Goal: Task Accomplishment & Management: Use online tool/utility

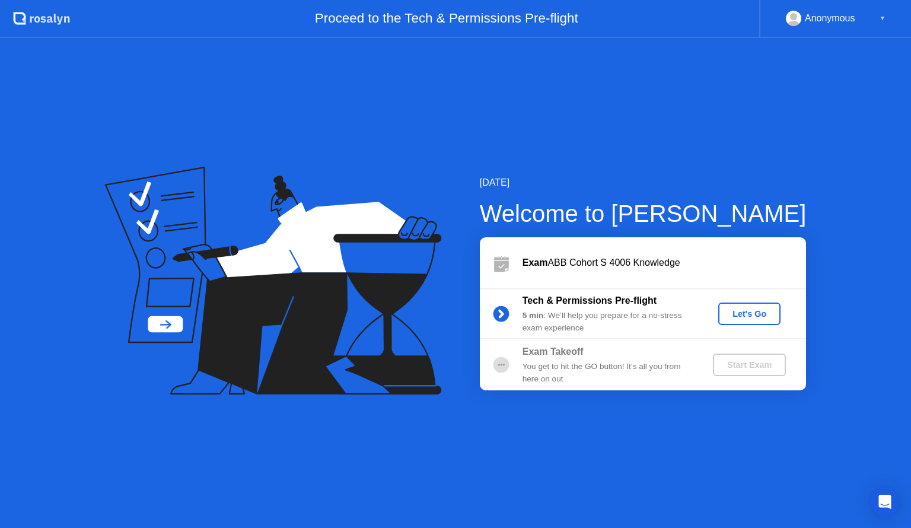
click at [762, 320] on button "Let's Go" at bounding box center [749, 313] width 62 height 23
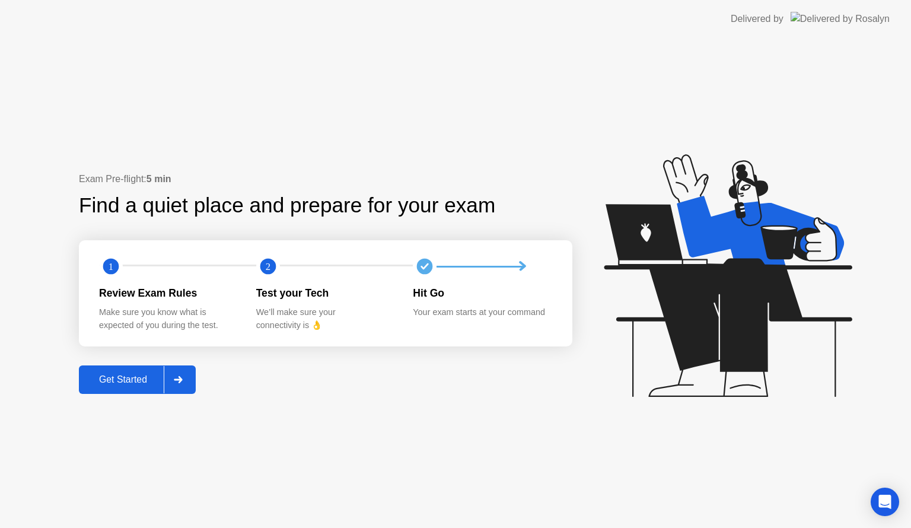
click at [138, 379] on div "Get Started" at bounding box center [122, 379] width 81 height 11
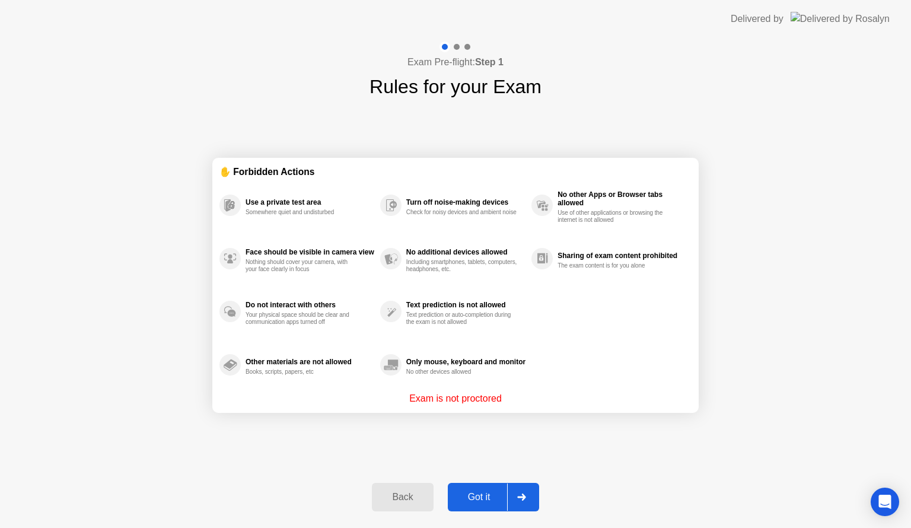
click at [483, 502] on div "Got it" at bounding box center [479, 496] width 56 height 11
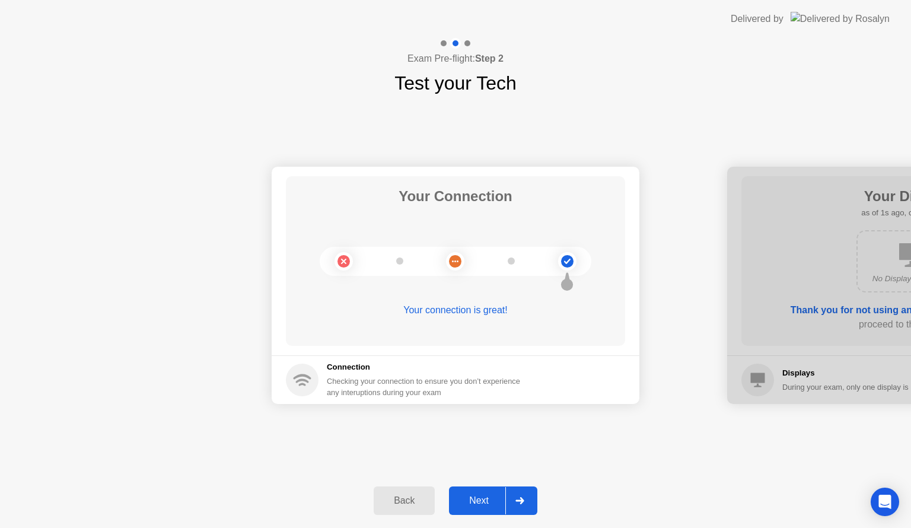
click at [488, 495] on div "Next" at bounding box center [478, 500] width 53 height 11
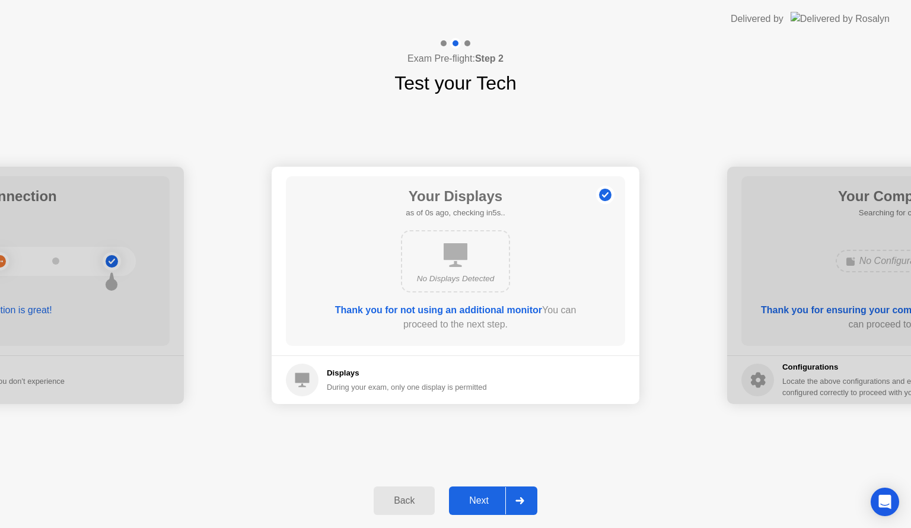
click at [488, 495] on div "Next" at bounding box center [478, 500] width 53 height 11
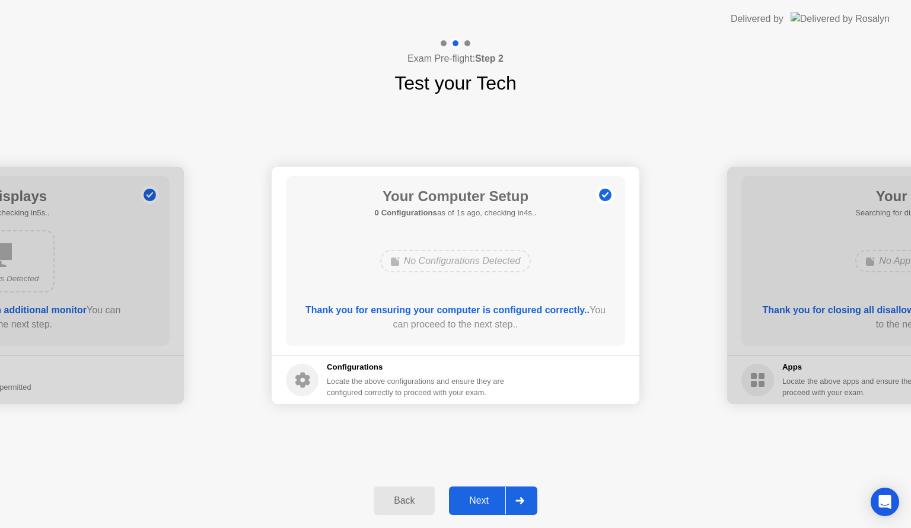
click at [515, 497] on div at bounding box center [519, 500] width 28 height 27
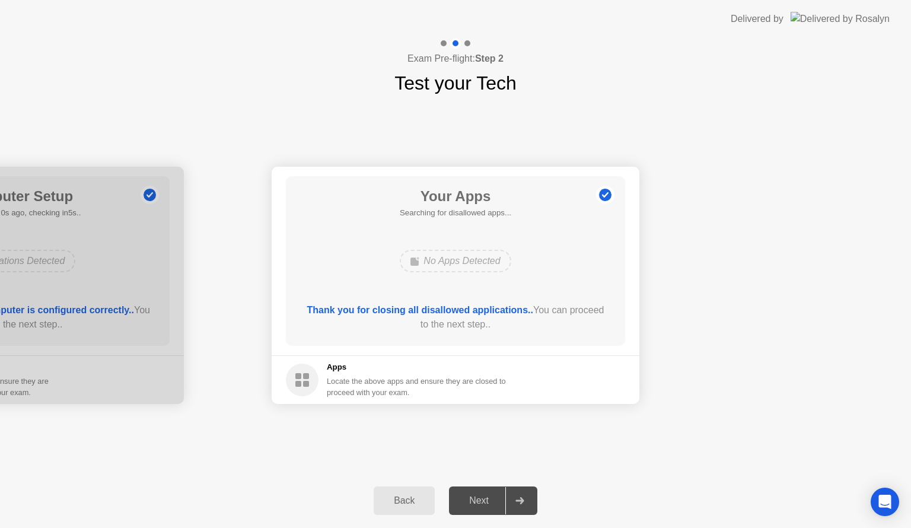
click at [487, 500] on div "Next" at bounding box center [478, 500] width 53 height 11
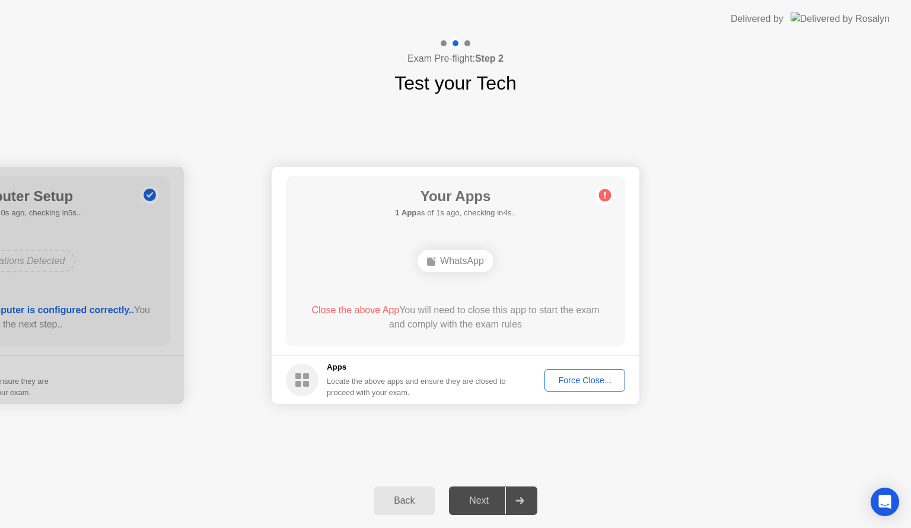
click at [571, 386] on button "Force Close..." at bounding box center [584, 380] width 81 height 23
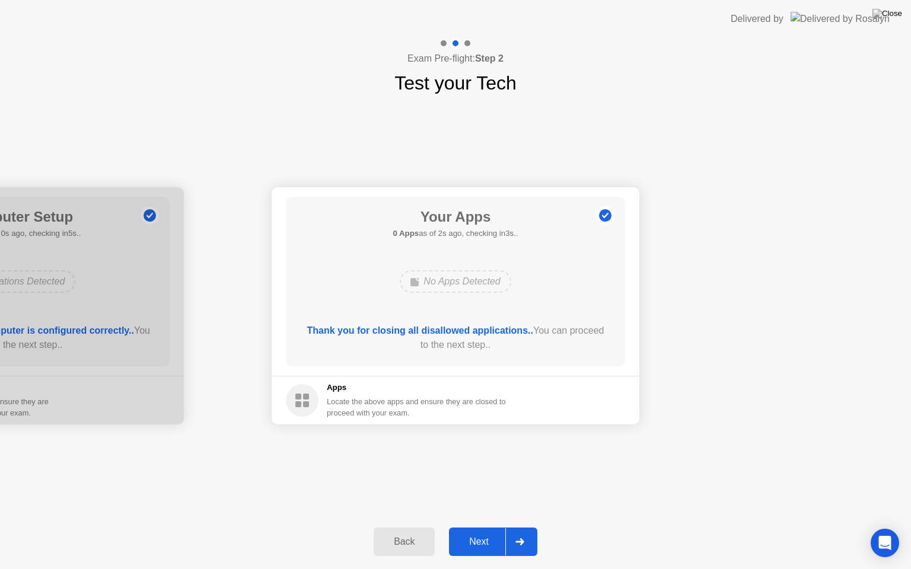
click at [461, 527] on button "Next" at bounding box center [493, 542] width 88 height 28
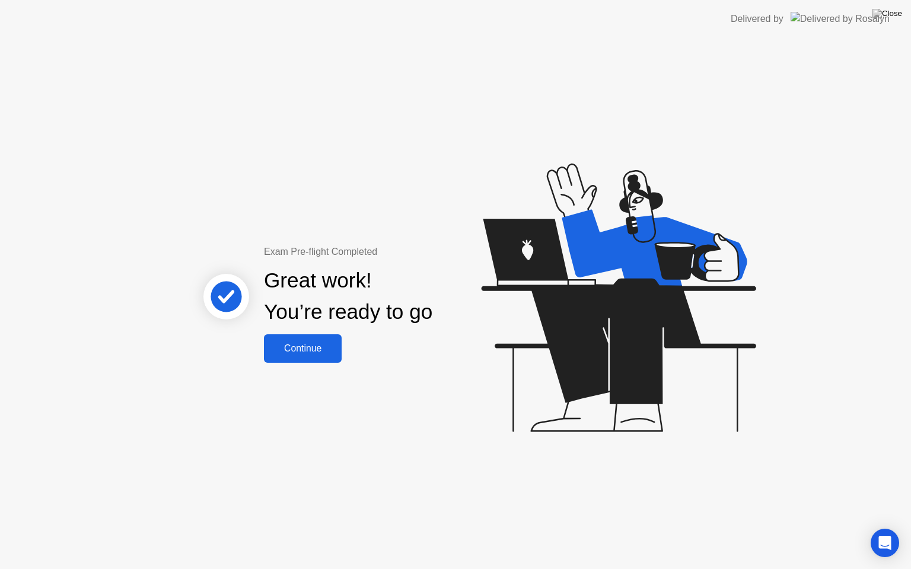
click at [336, 360] on button "Continue" at bounding box center [303, 348] width 78 height 28
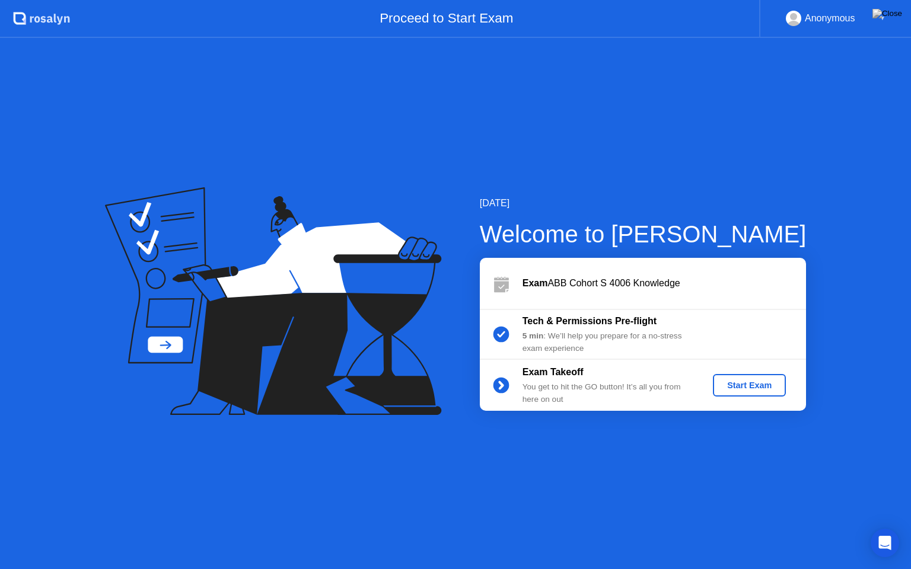
click at [730, 392] on button "Start Exam" at bounding box center [749, 385] width 73 height 23
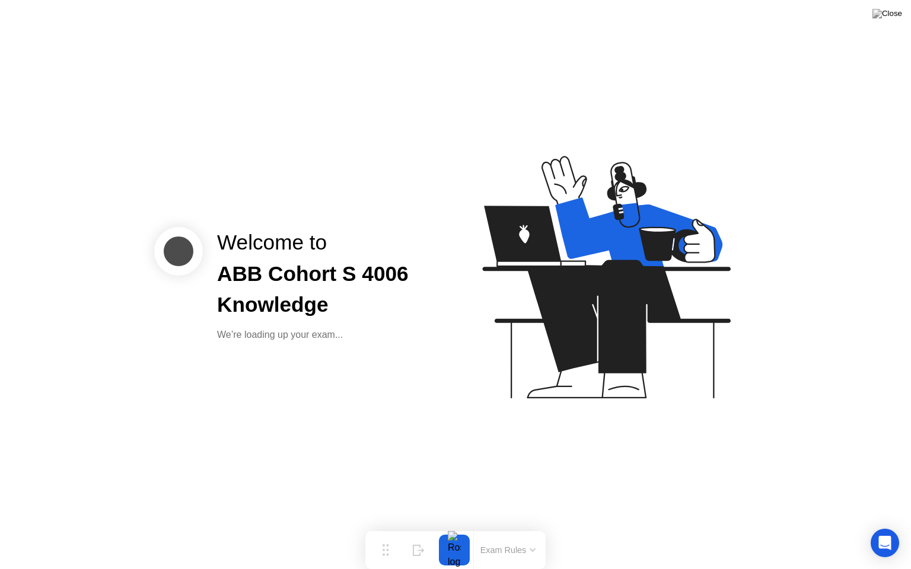
click at [307, 328] on div "We’re loading up your exam..." at bounding box center [326, 335] width 219 height 14
